Goal: Information Seeking & Learning: Learn about a topic

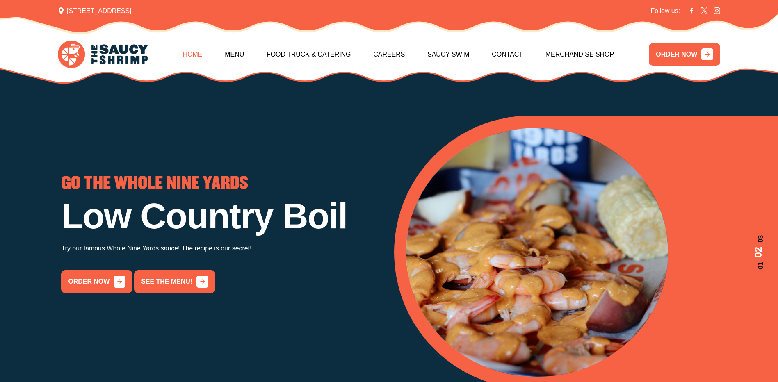
click at [203, 53] on link "Home" at bounding box center [193, 54] width 20 height 35
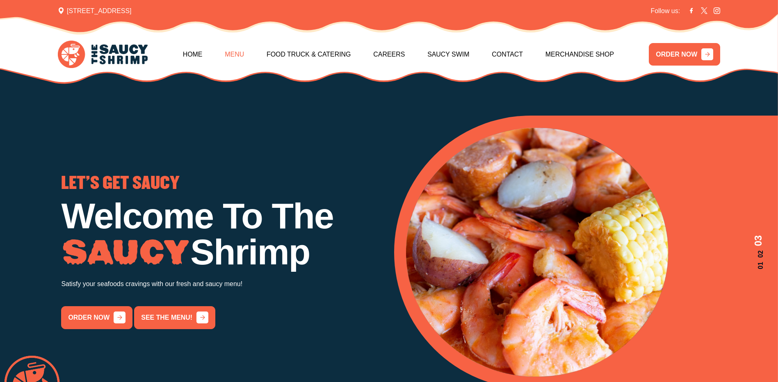
click at [244, 56] on link "Menu" at bounding box center [234, 54] width 19 height 35
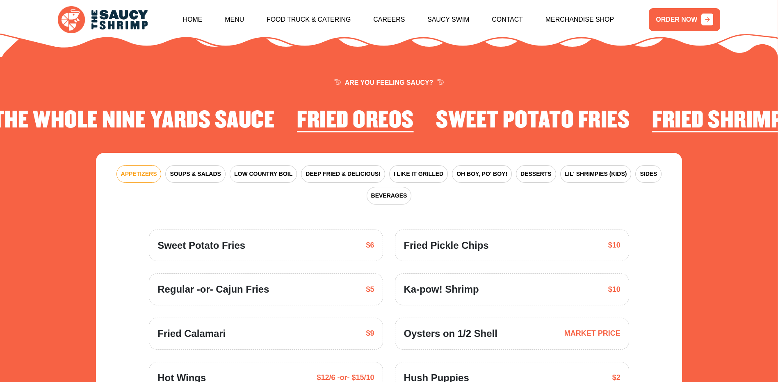
scroll to position [1205, 0]
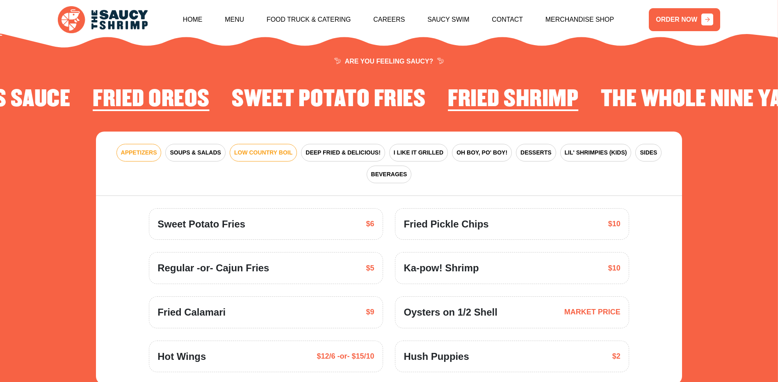
click at [238, 149] on span "LOW COUNTRY BOIL" at bounding box center [263, 153] width 58 height 9
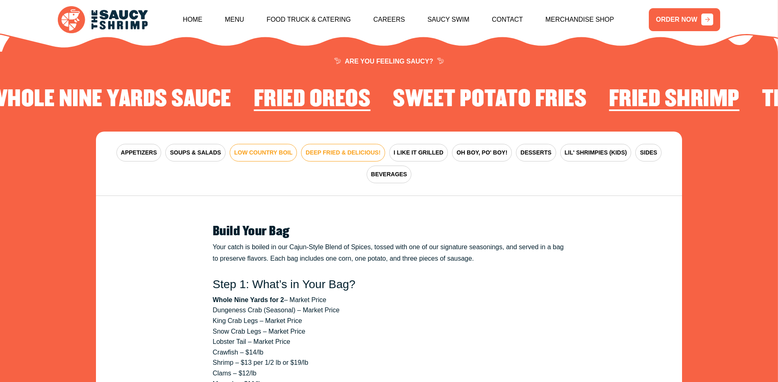
click at [336, 149] on span "DEEP FRIED & DELICIOUS!" at bounding box center [343, 153] width 75 height 9
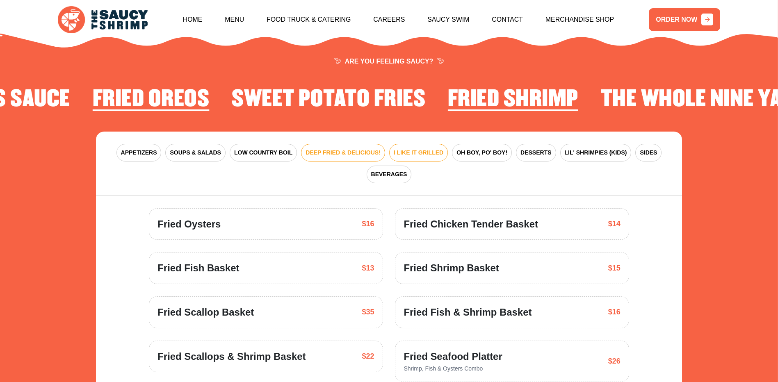
click at [402, 149] on span "I LIKE IT GRILLED" at bounding box center [419, 153] width 50 height 9
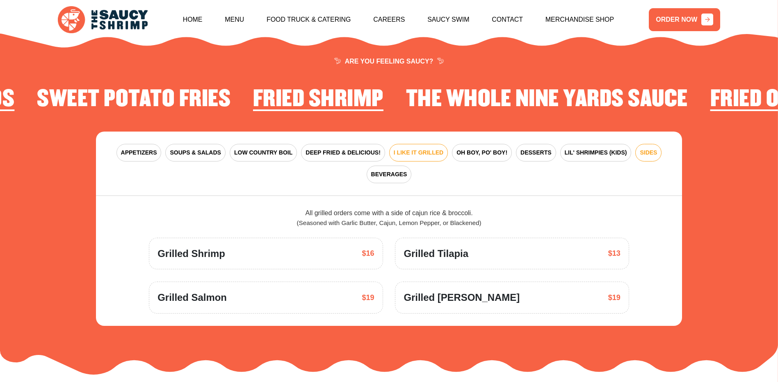
click at [640, 149] on span "SIDES" at bounding box center [648, 153] width 17 height 9
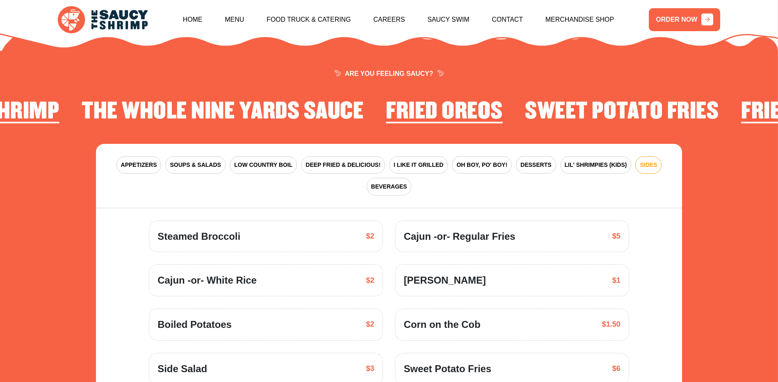
scroll to position [1164, 0]
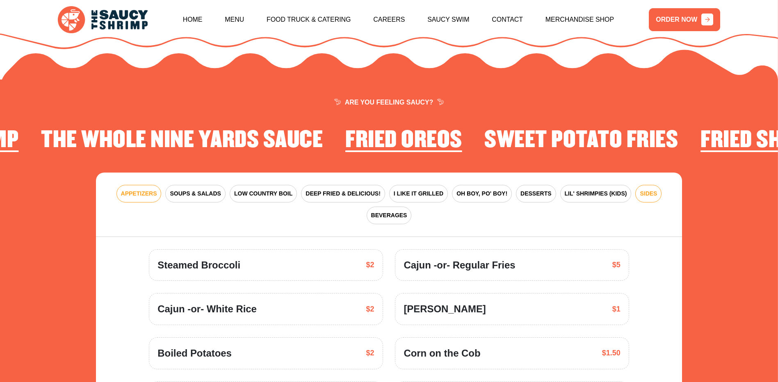
click at [128, 190] on button "APPETIZERS" at bounding box center [139, 194] width 45 height 18
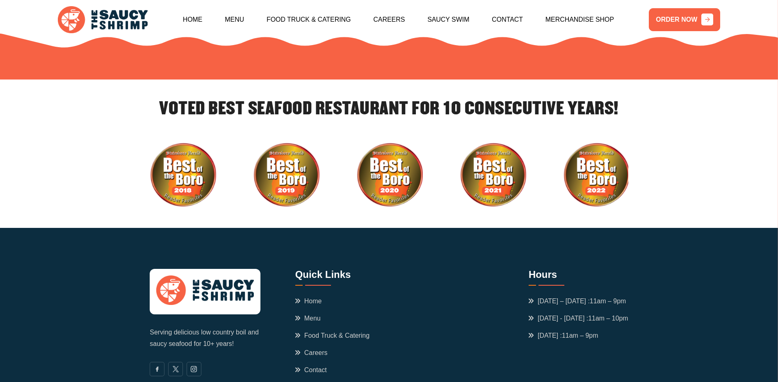
scroll to position [2794, 0]
